Goal: Task Accomplishment & Management: Manage account settings

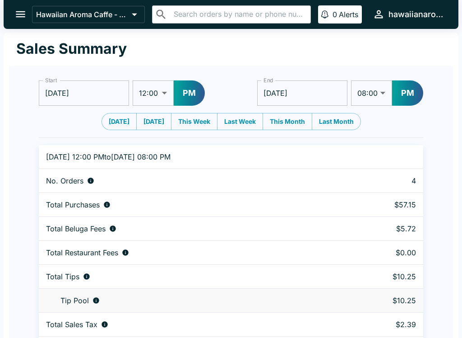
select select "12:00"
select select "08:00"
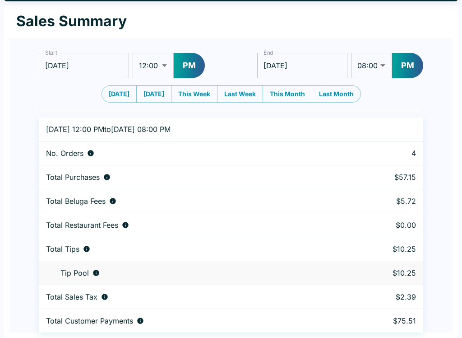
click at [107, 97] on button "[DATE]" at bounding box center [119, 93] width 35 height 17
type input "[DATE]"
select select "03:00"
type input "[DATE]"
click at [379, 61] on select "01:00 01:30 02:00 02:30 03:00 03:30 04:00 04:30 05:00 05:30 06:00 06:30 07:00 0…" at bounding box center [371, 65] width 41 height 25
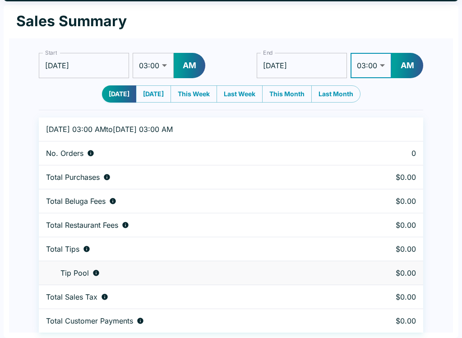
select select "08:00"
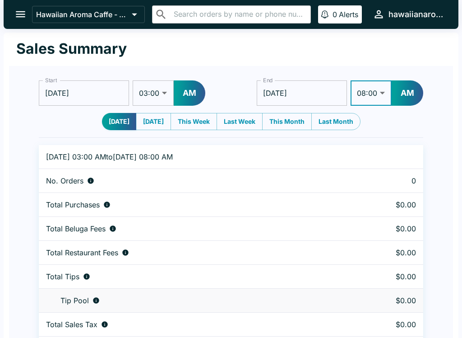
click at [21, 17] on icon "open drawer" at bounding box center [20, 14] width 9 height 6
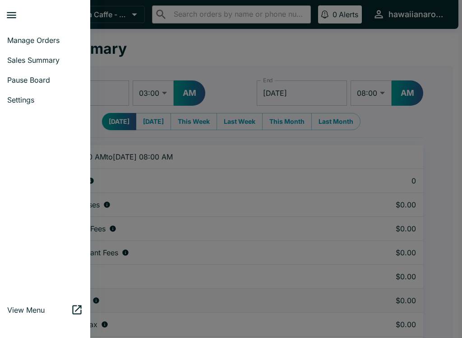
click at [41, 36] on span "Manage Orders" at bounding box center [45, 40] width 76 height 9
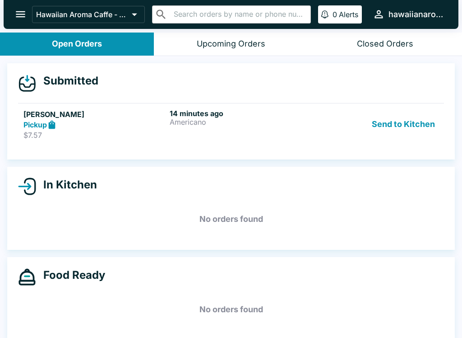
click at [394, 129] on button "Send to Kitchen" at bounding box center [403, 124] width 70 height 31
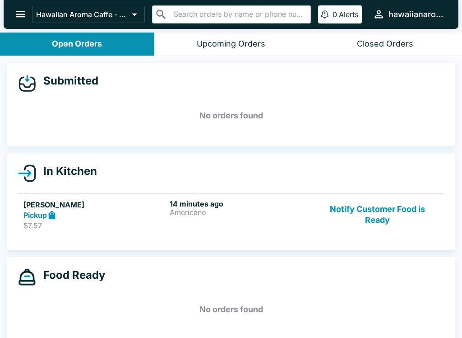
click at [102, 235] on link "[PERSON_NAME] Pickup $7.57 14 minutes ago Americano Notify Customer Food is Rea…" at bounding box center [231, 214] width 426 height 42
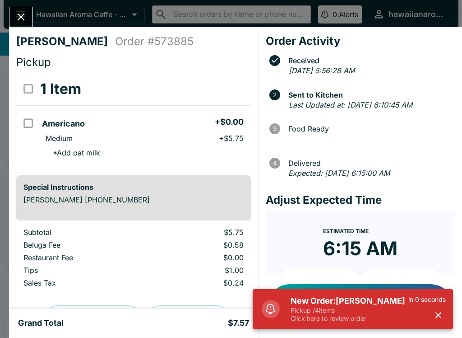
click at [439, 319] on icon "button" at bounding box center [438, 315] width 10 height 10
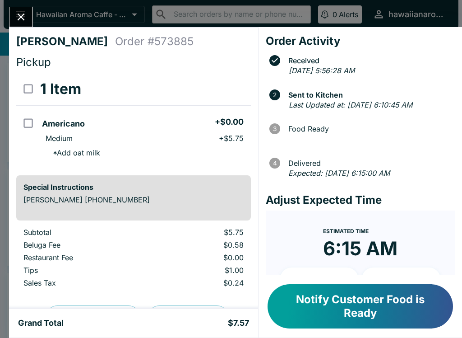
click at [408, 301] on button "Notify Customer Food is Ready" at bounding box center [360, 306] width 185 height 44
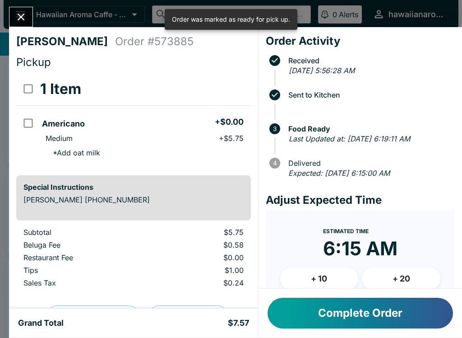
click at [18, 17] on icon "Close" at bounding box center [21, 17] width 12 height 12
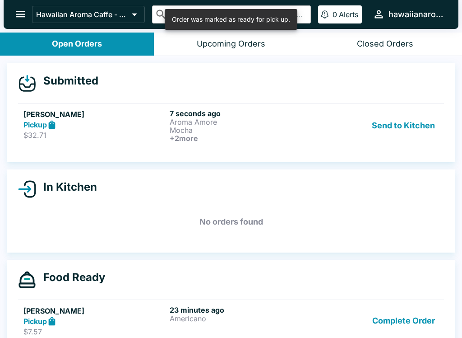
click at [114, 116] on h5 "[PERSON_NAME]" at bounding box center [94, 114] width 143 height 11
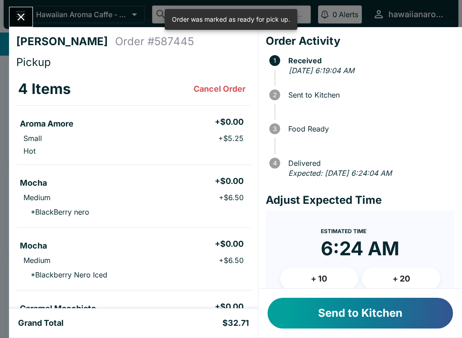
click at [385, 316] on button "Send to Kitchen" at bounding box center [360, 312] width 185 height 31
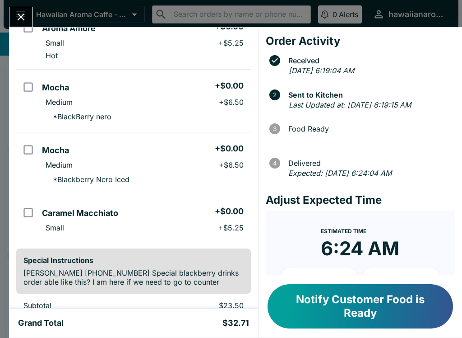
scroll to position [96, 0]
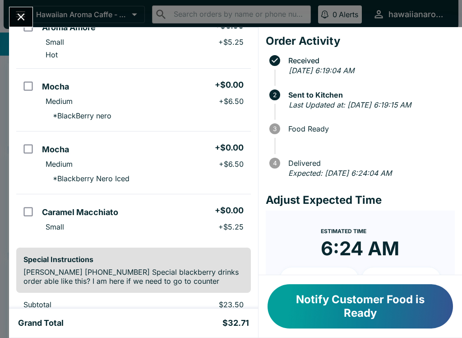
click at [342, 302] on button "Notify Customer Food is Ready" at bounding box center [360, 306] width 185 height 44
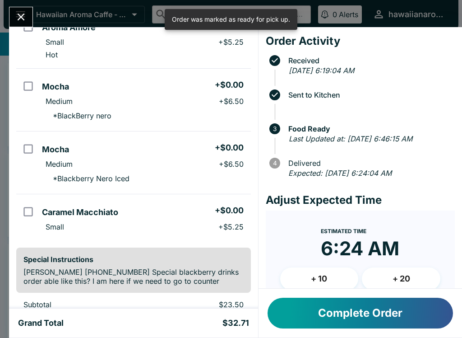
click at [24, 18] on icon "Close" at bounding box center [21, 17] width 12 height 12
